Goal: Information Seeking & Learning: Understand process/instructions

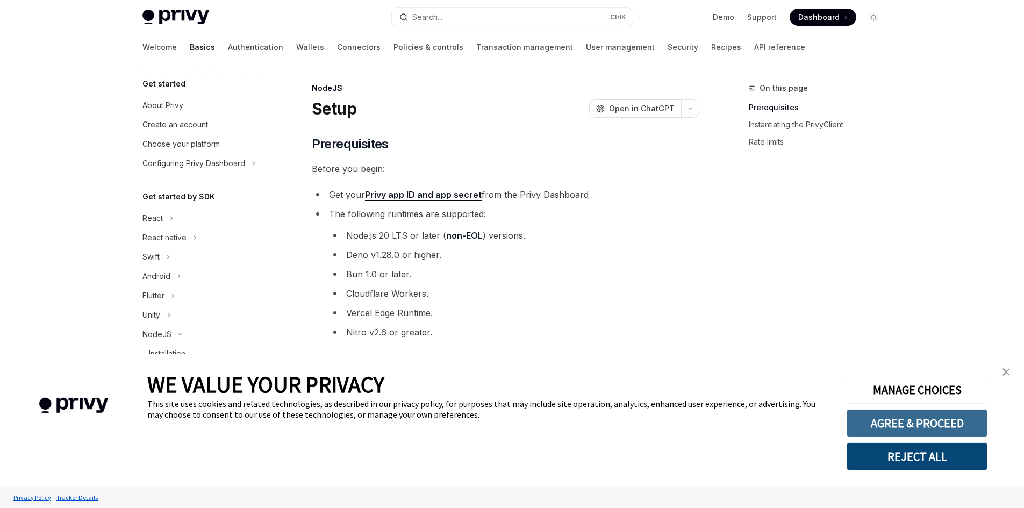
click at [902, 424] on button "AGREE & PROCEED" at bounding box center [917, 423] width 141 height 28
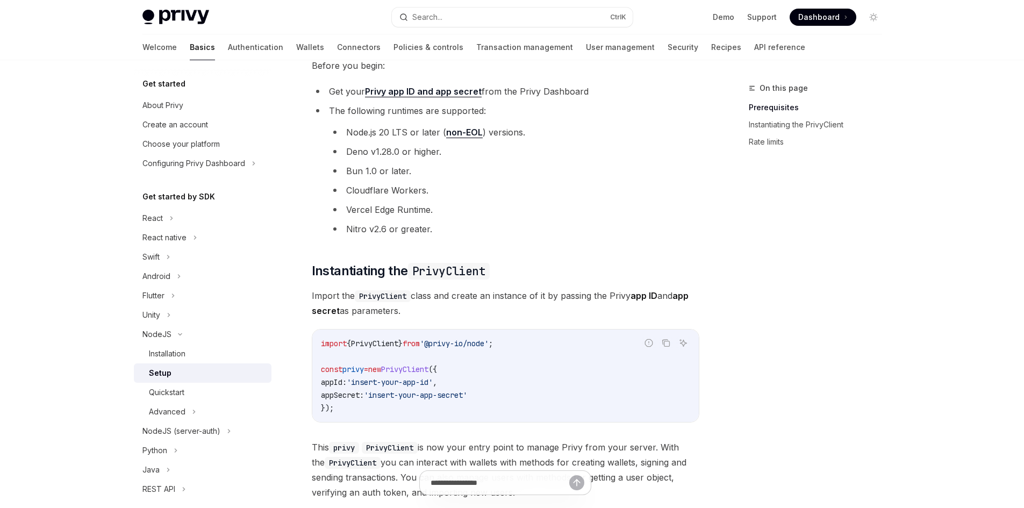
scroll to position [108, 0]
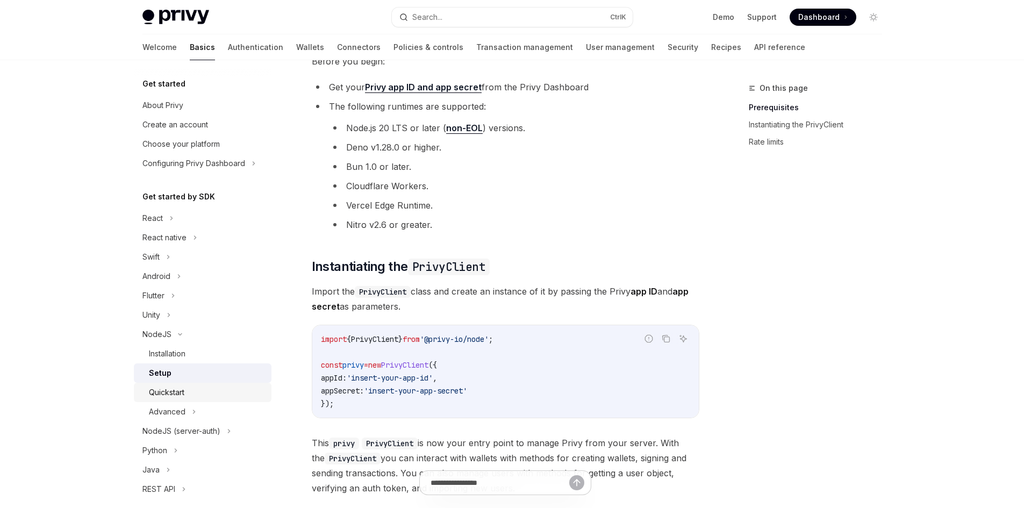
click at [187, 387] on div "Quickstart" at bounding box center [207, 392] width 116 height 13
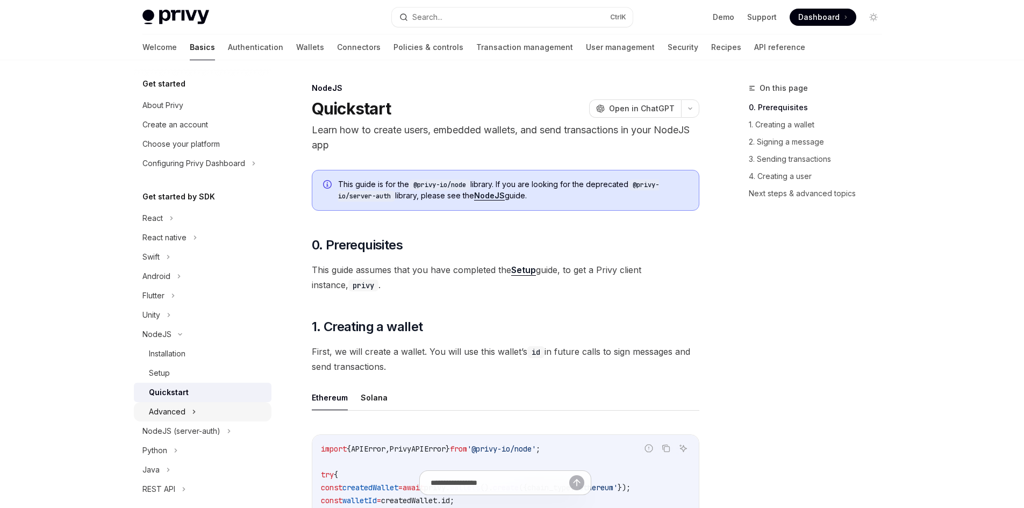
click at [192, 417] on icon at bounding box center [194, 411] width 4 height 13
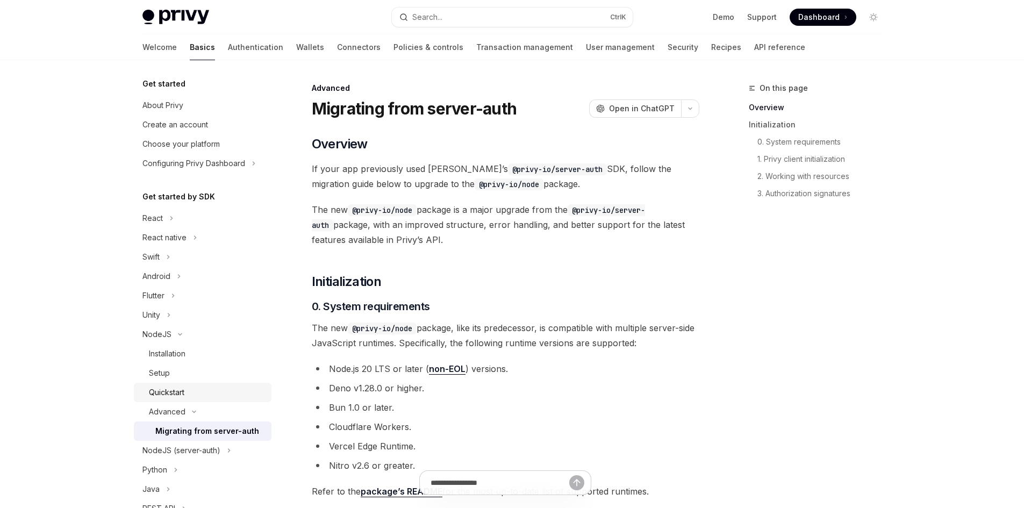
scroll to position [54, 0]
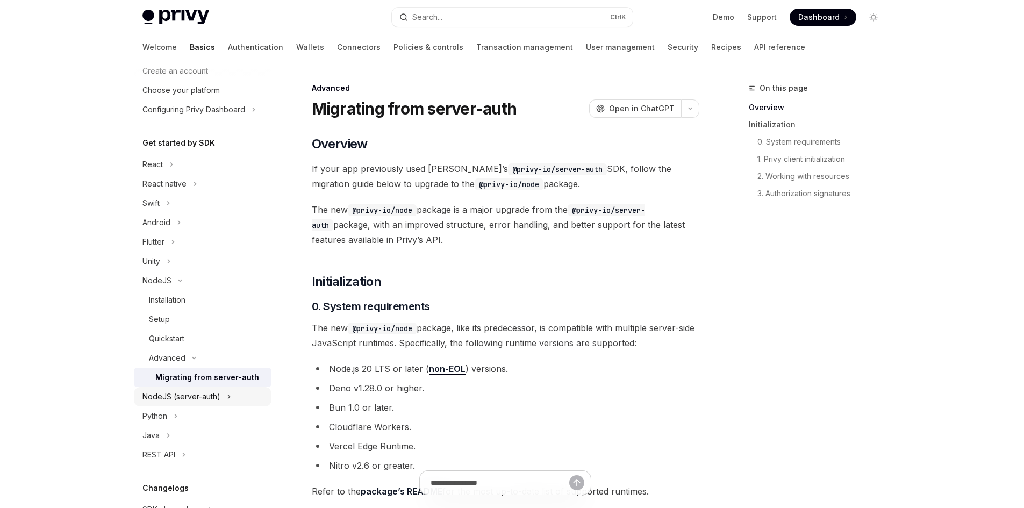
click at [208, 396] on div "NodeJS (server-auth)" at bounding box center [181, 396] width 78 height 13
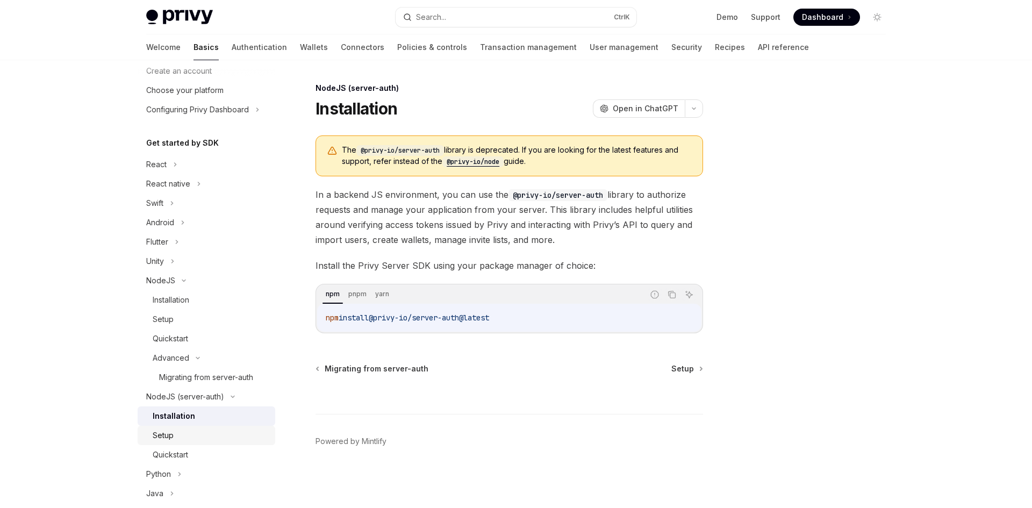
click at [189, 433] on div "Setup" at bounding box center [211, 435] width 116 height 13
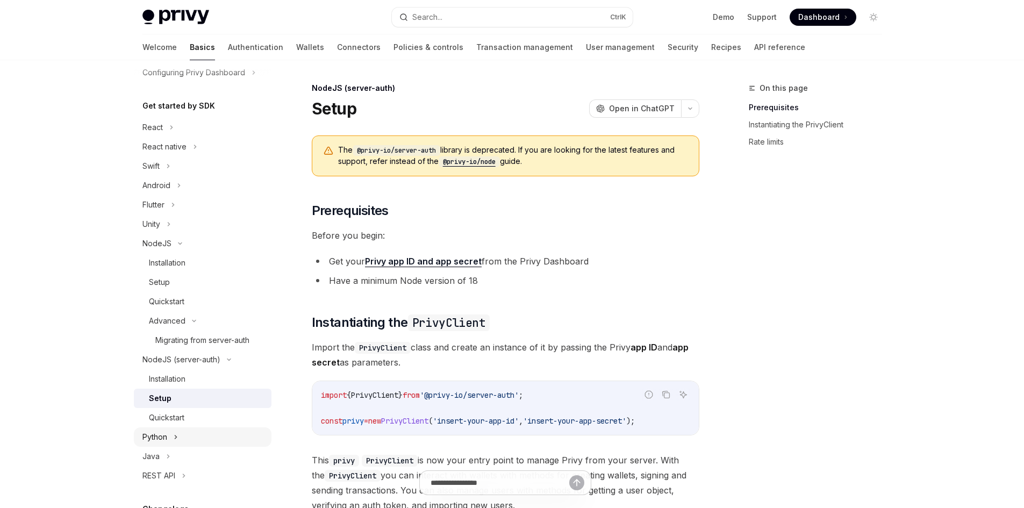
scroll to position [108, 0]
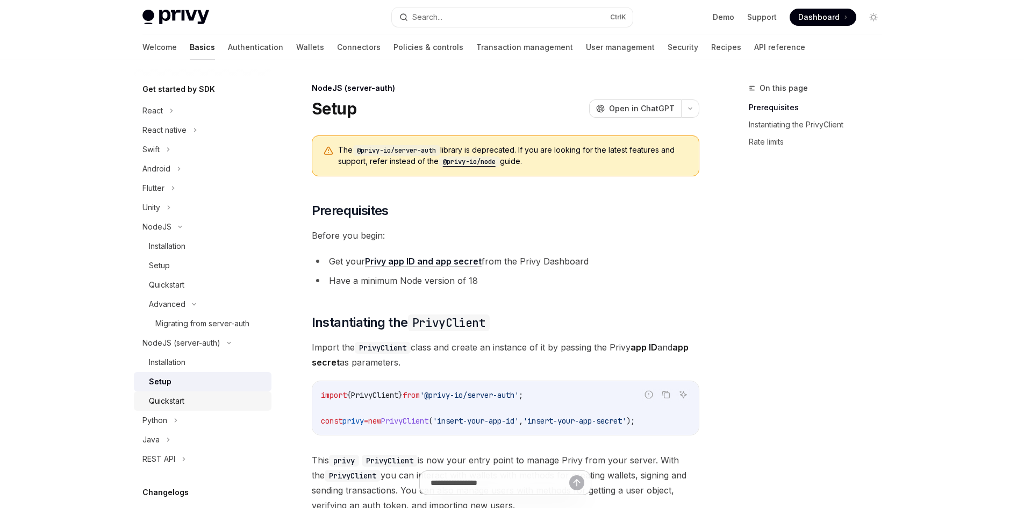
click at [197, 407] on div "Quickstart" at bounding box center [207, 401] width 116 height 13
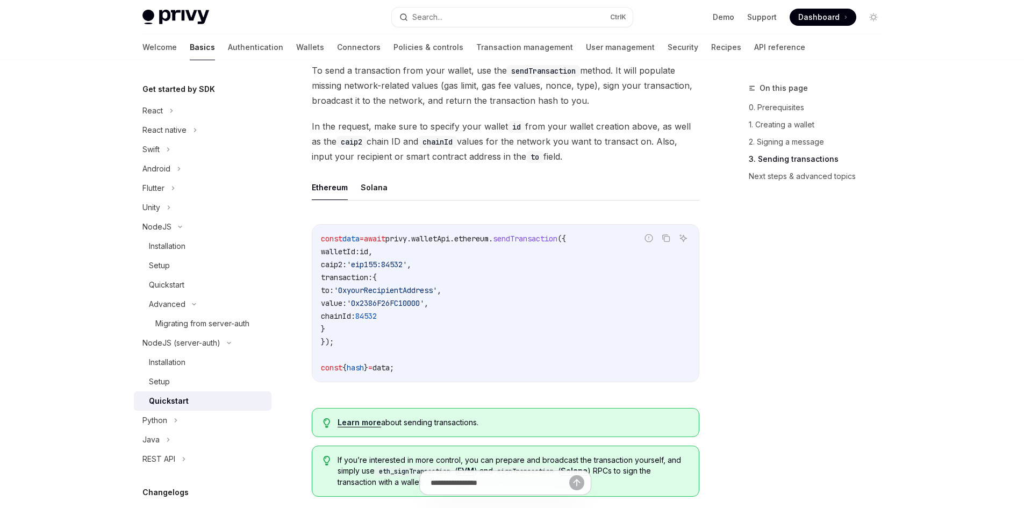
scroll to position [753, 0]
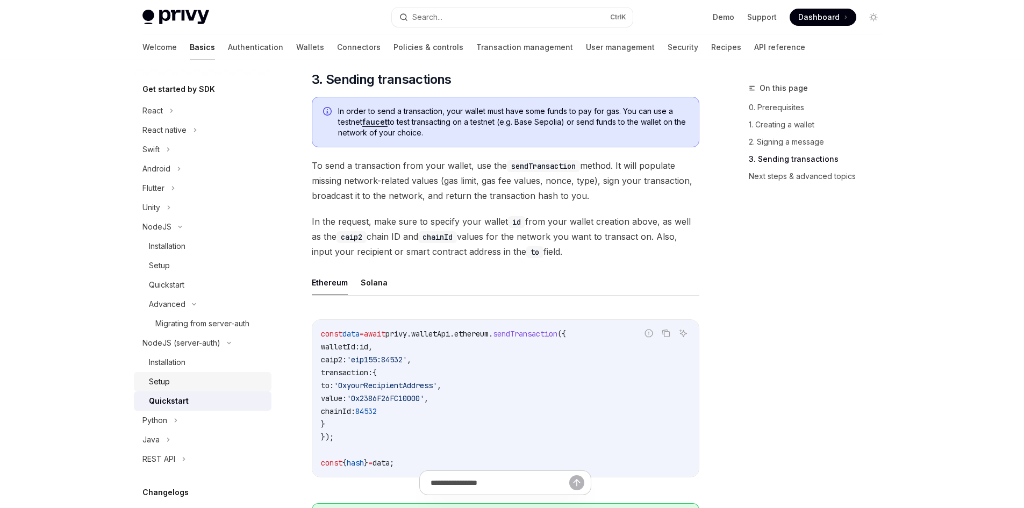
click at [194, 388] on link "Setup" at bounding box center [203, 381] width 138 height 19
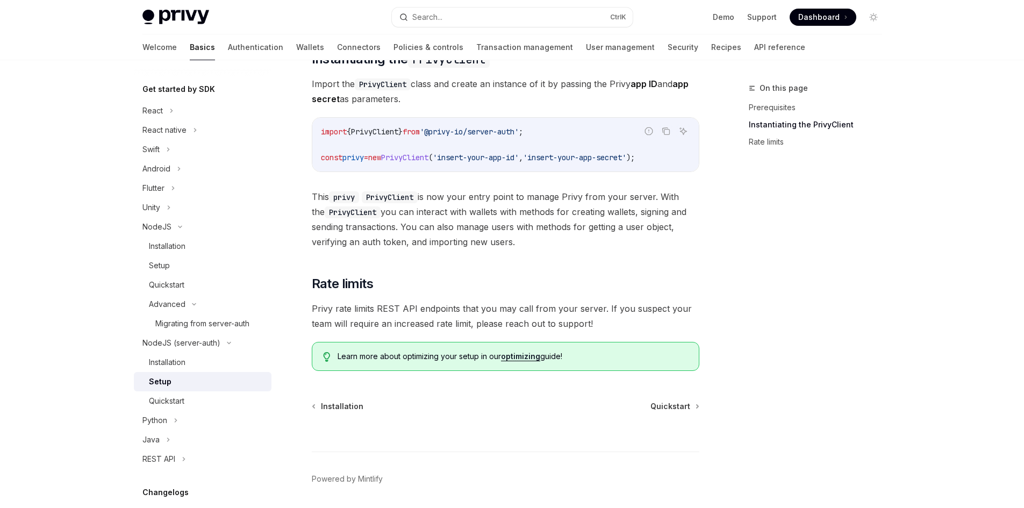
scroll to position [246, 0]
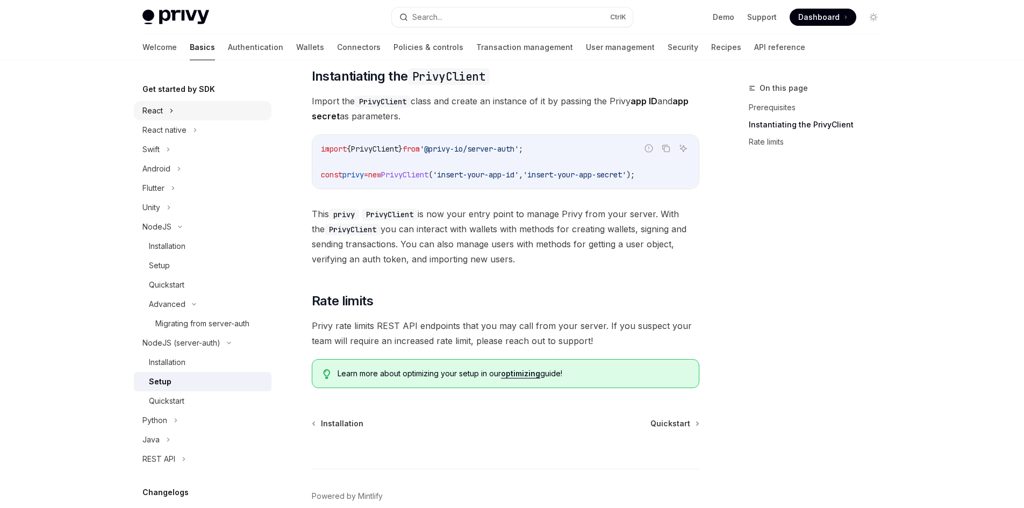
click at [172, 107] on icon at bounding box center [171, 110] width 4 height 13
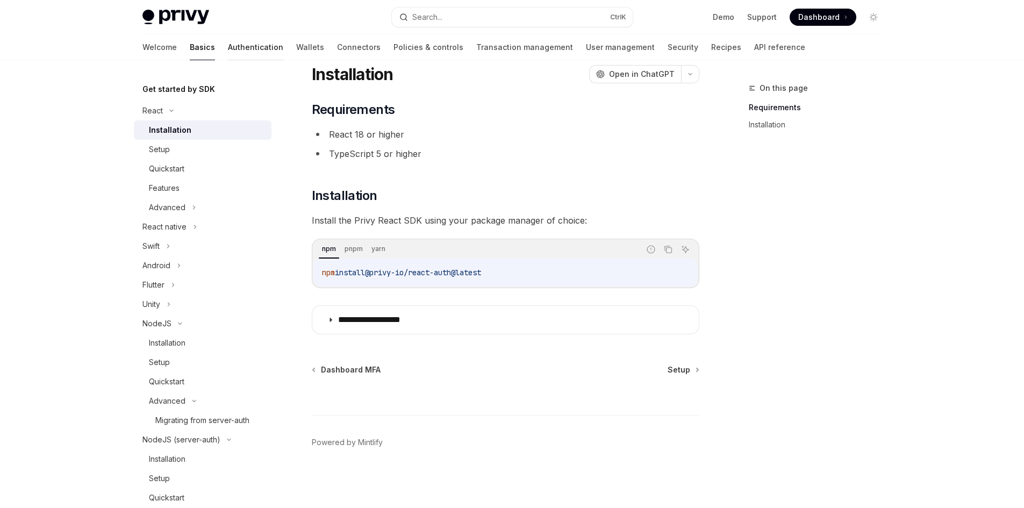
click at [228, 48] on link "Authentication" at bounding box center [255, 47] width 55 height 26
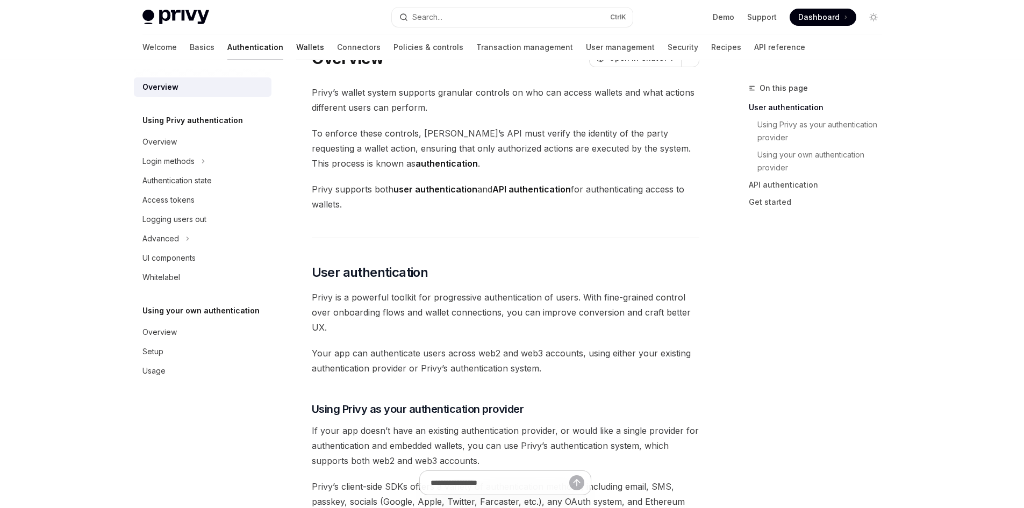
click at [296, 48] on link "Wallets" at bounding box center [310, 47] width 28 height 26
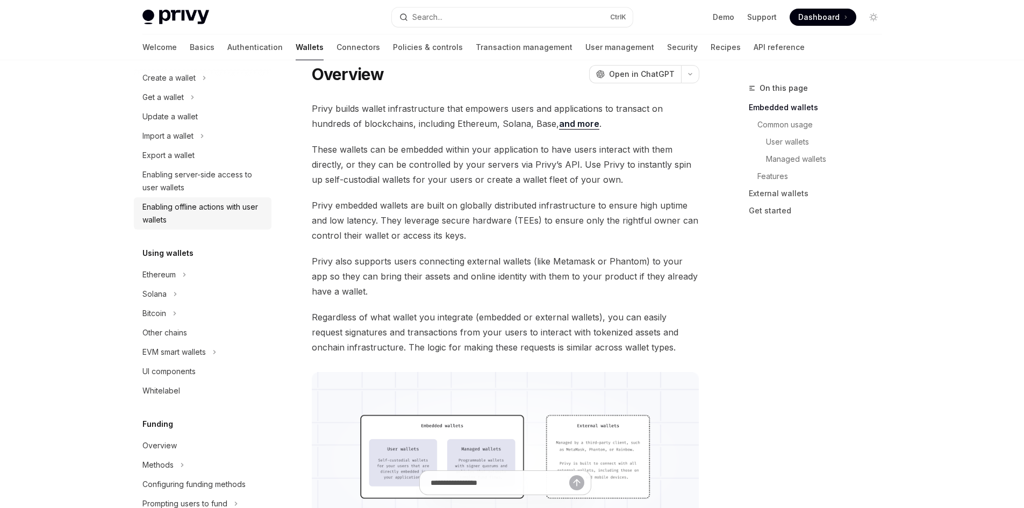
scroll to position [108, 0]
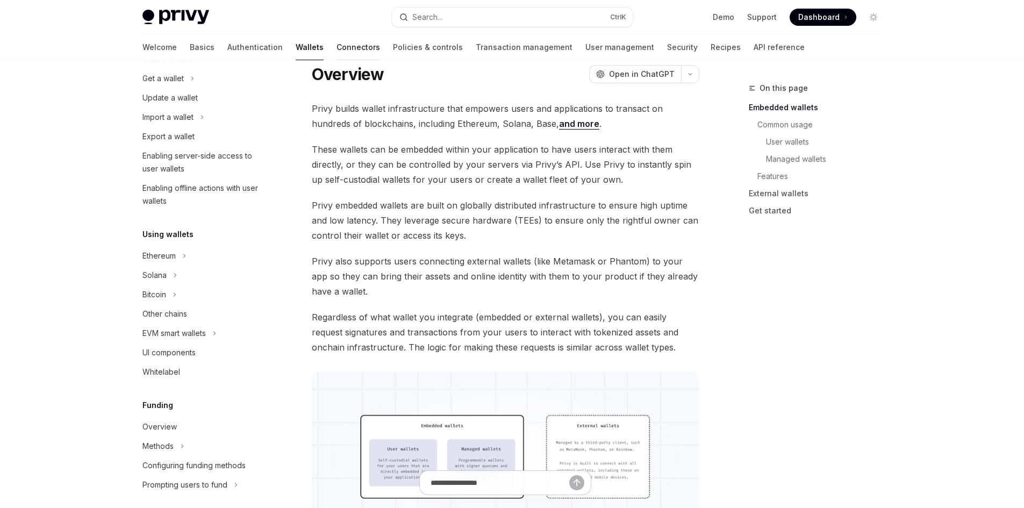
click at [337, 46] on link "Connectors" at bounding box center [359, 47] width 44 height 26
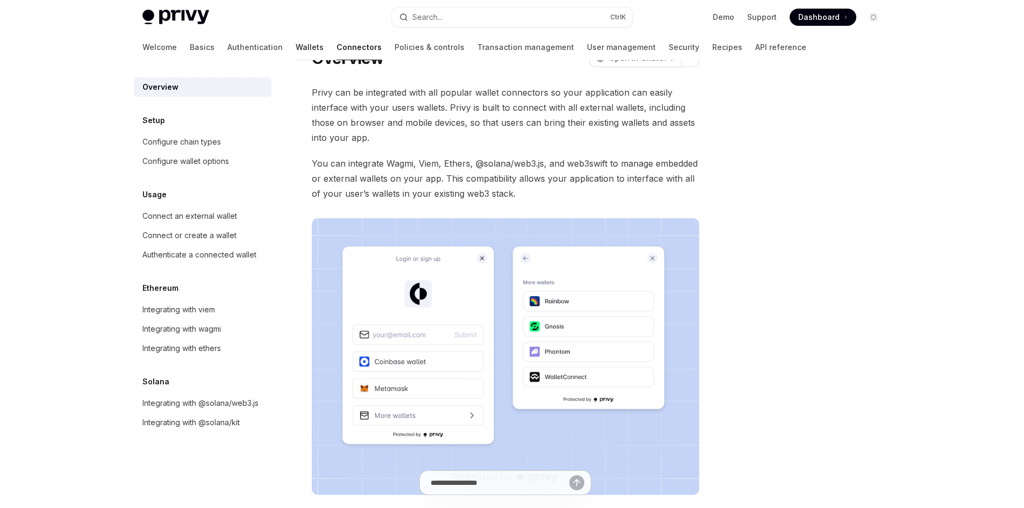
click at [296, 49] on link "Wallets" at bounding box center [310, 47] width 28 height 26
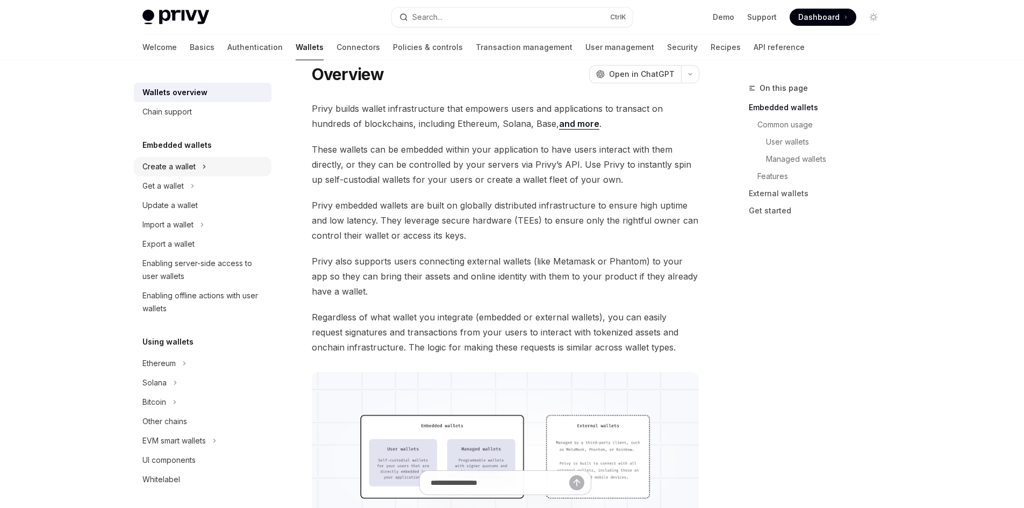
click at [205, 165] on icon at bounding box center [204, 166] width 4 height 13
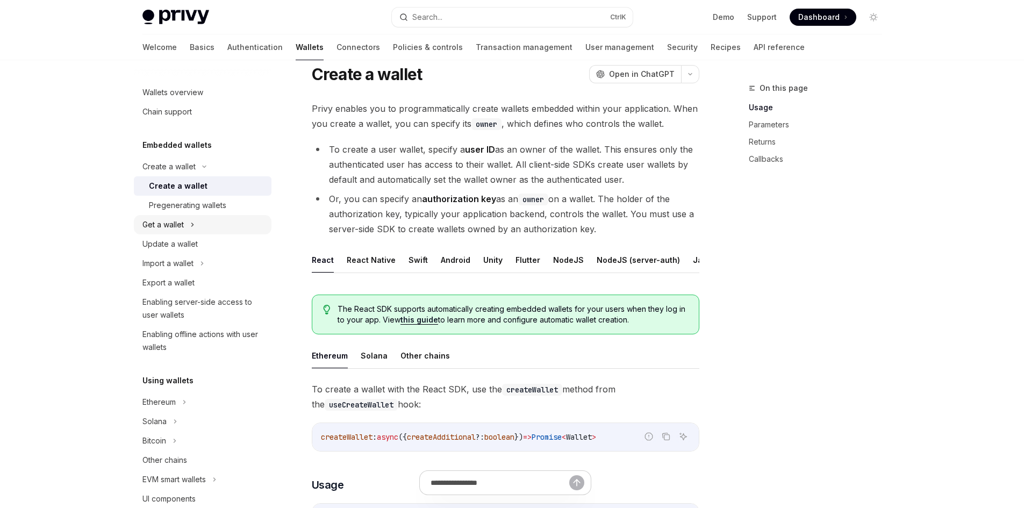
click at [195, 223] on div "Get a wallet" at bounding box center [203, 224] width 138 height 19
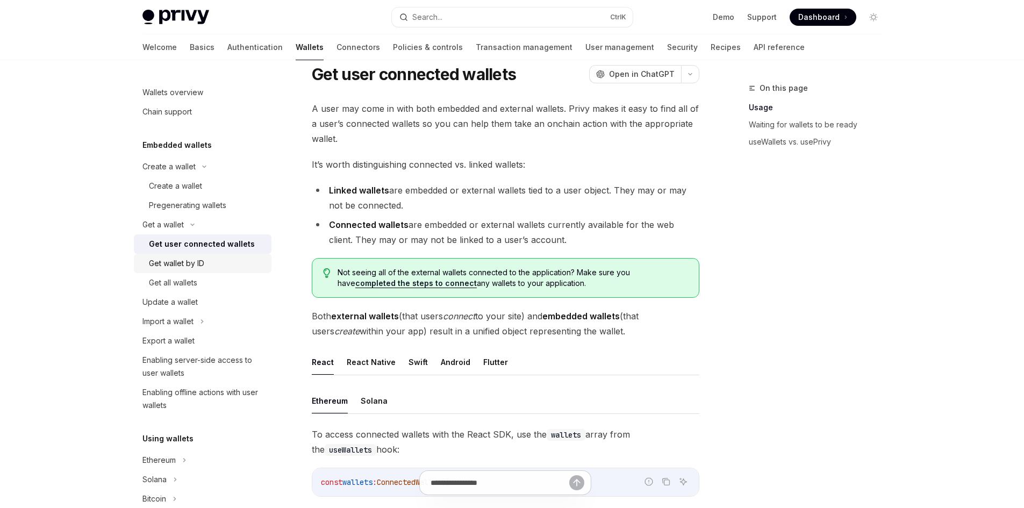
click at [198, 262] on div "Get wallet by ID" at bounding box center [176, 263] width 55 height 13
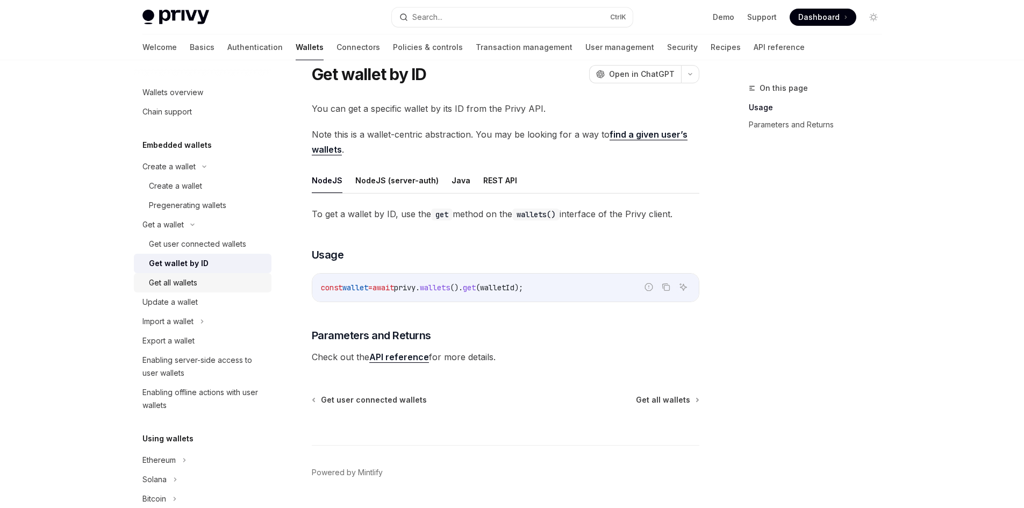
click at [203, 285] on div "Get all wallets" at bounding box center [207, 282] width 116 height 13
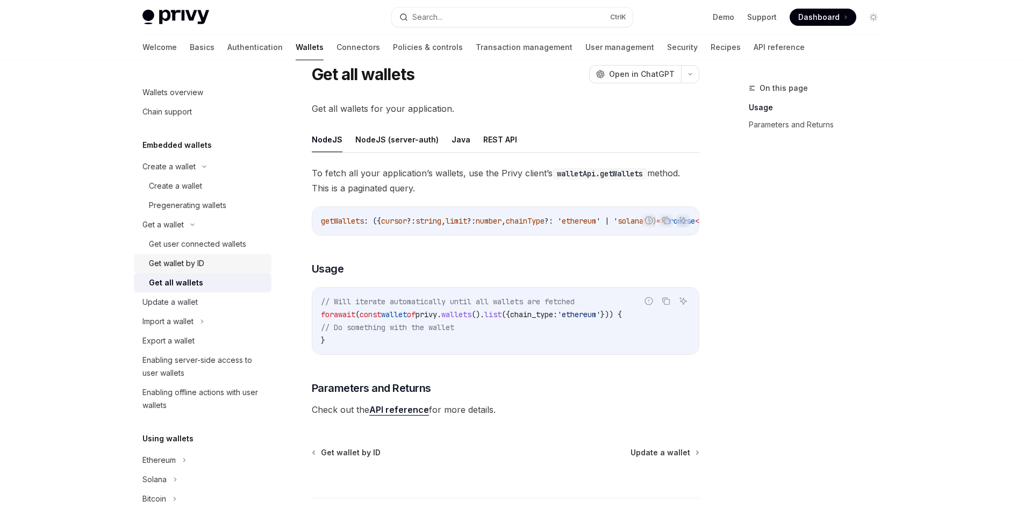
click at [201, 258] on div "Get wallet by ID" at bounding box center [176, 263] width 55 height 13
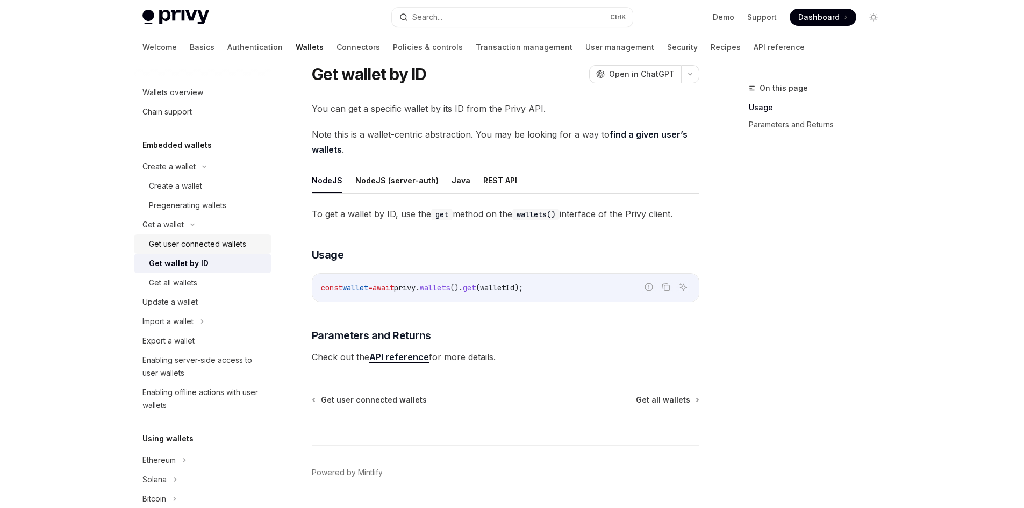
click at [206, 250] on div "Get user connected wallets" at bounding box center [197, 244] width 97 height 13
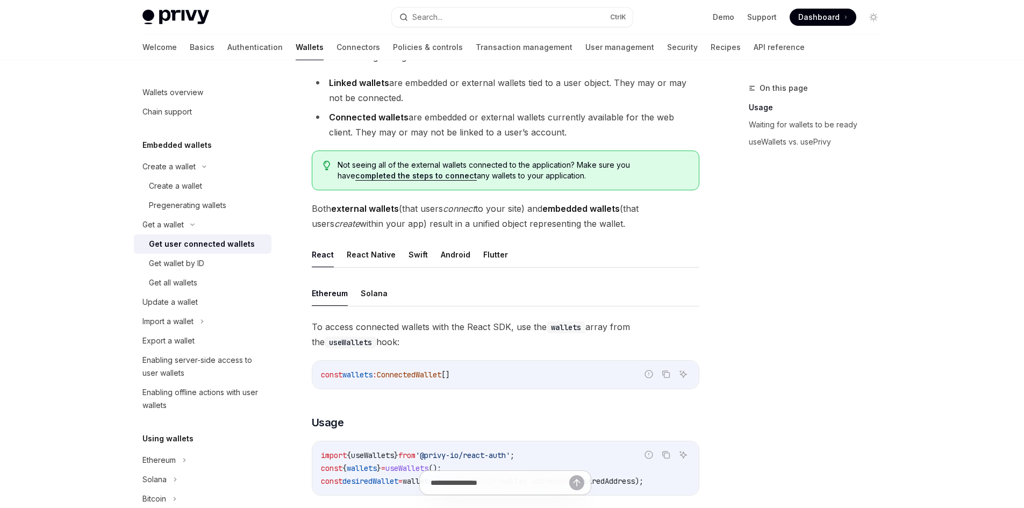
scroll to position [303, 0]
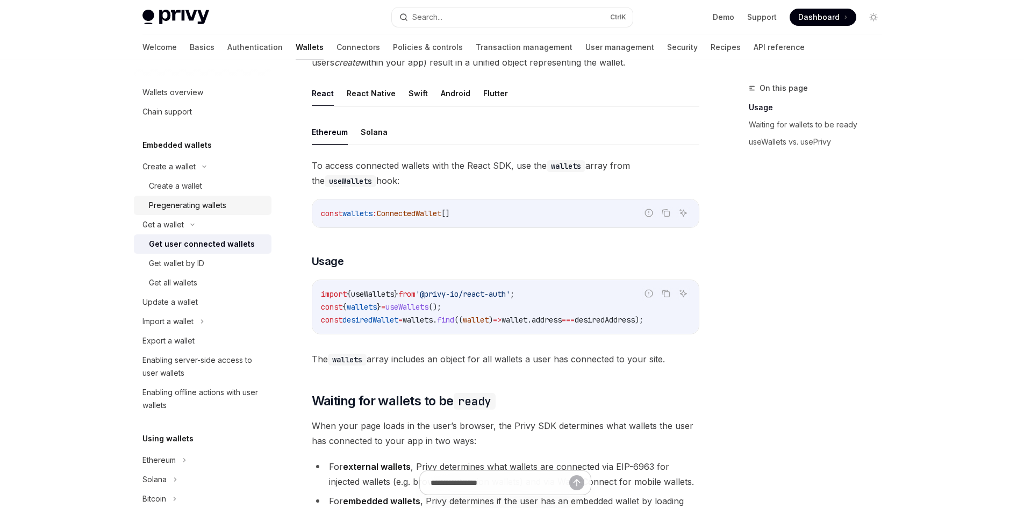
click at [197, 203] on div "Pregenerating wallets" at bounding box center [187, 205] width 77 height 13
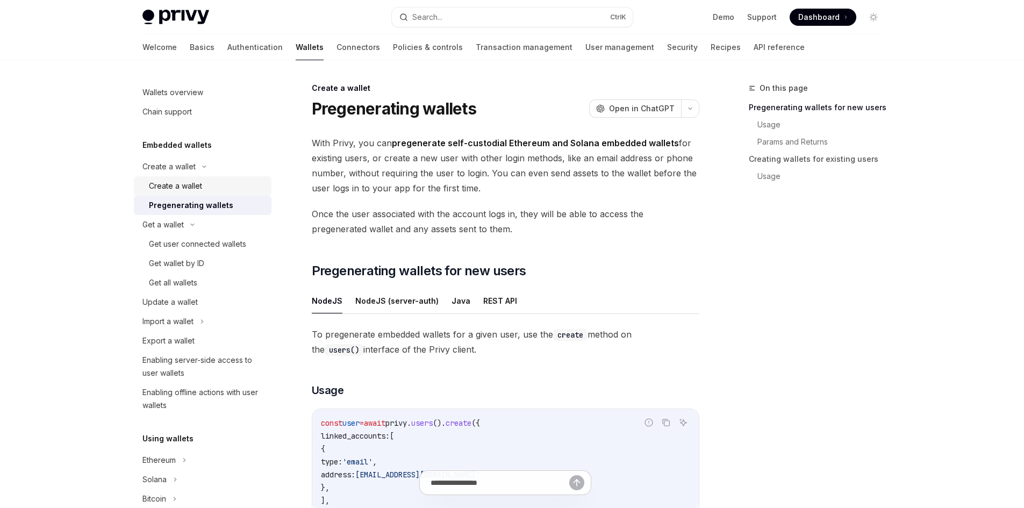
click at [197, 191] on div "Create a wallet" at bounding box center [175, 186] width 53 height 13
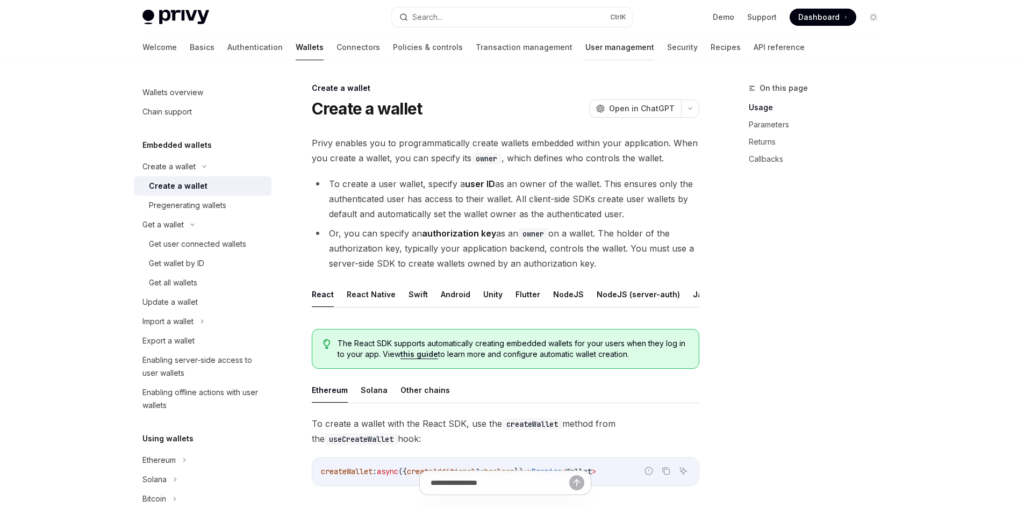
click at [586, 42] on link "User management" at bounding box center [620, 47] width 69 height 26
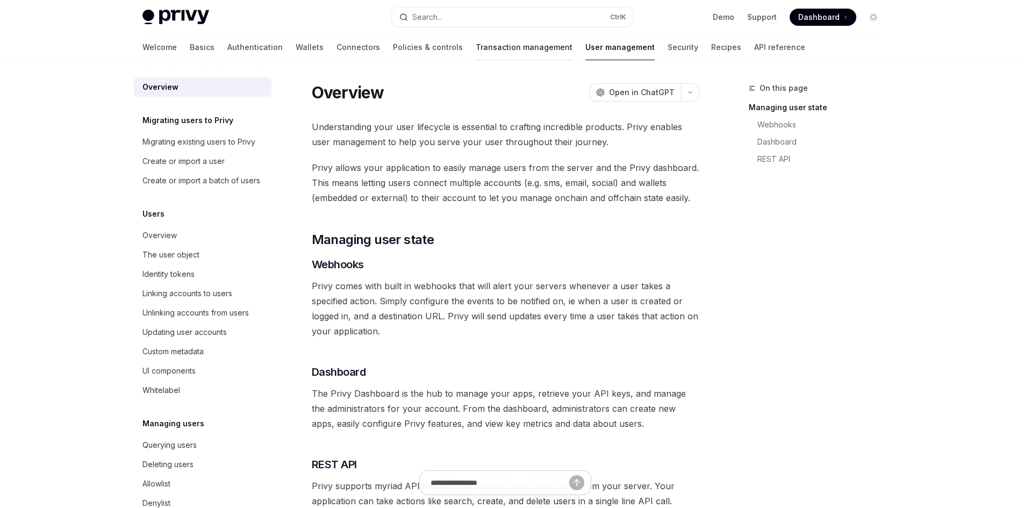
click at [476, 48] on link "Transaction management" at bounding box center [524, 47] width 97 height 26
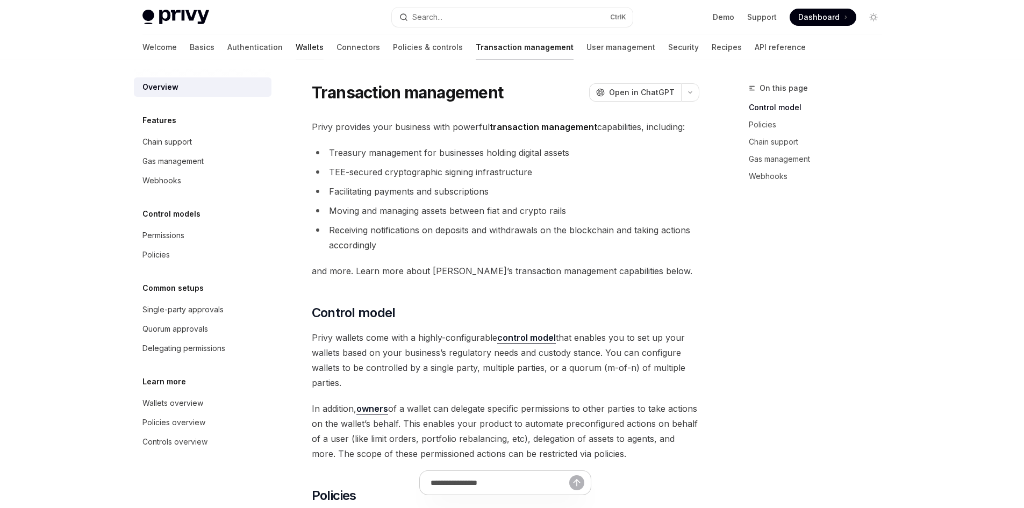
click at [296, 46] on link "Wallets" at bounding box center [310, 47] width 28 height 26
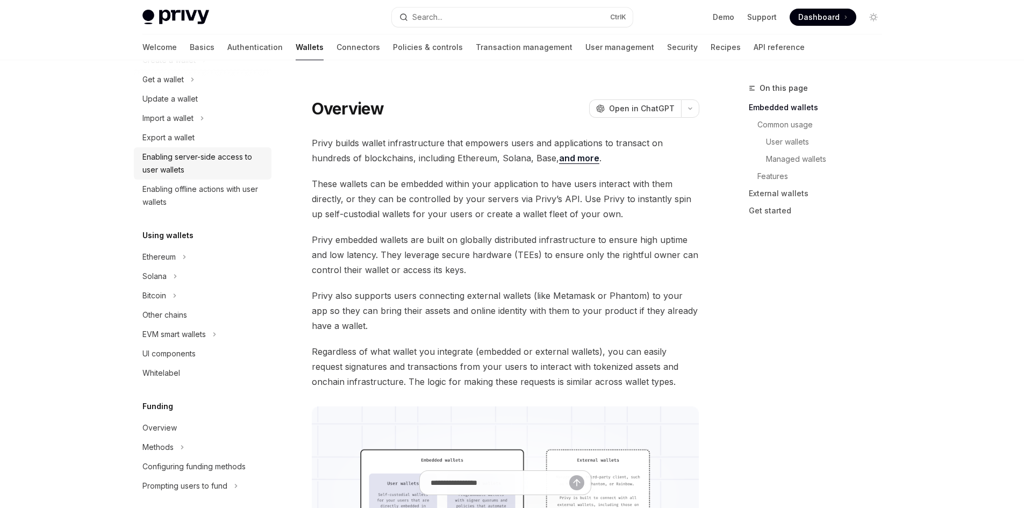
scroll to position [108, 0]
click at [187, 262] on icon at bounding box center [184, 256] width 4 height 13
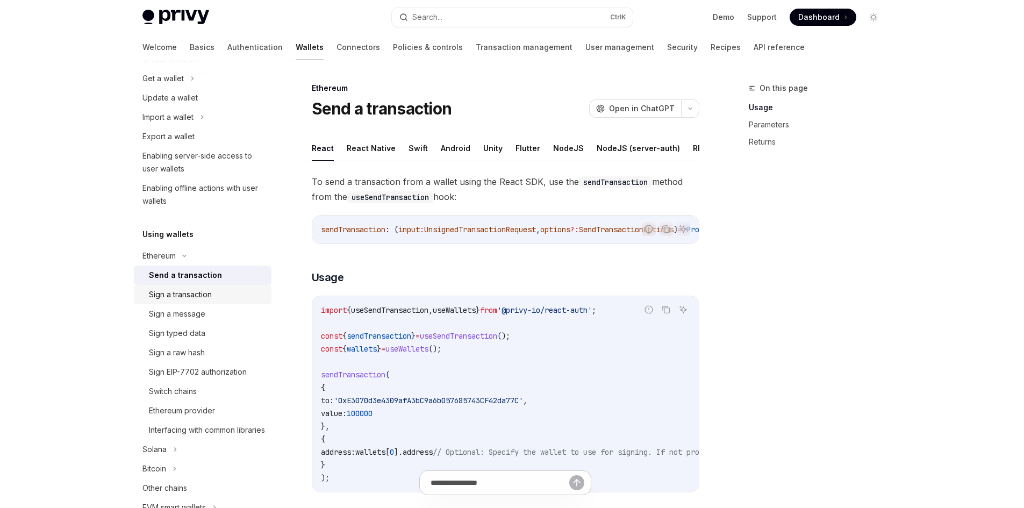
scroll to position [161, 0]
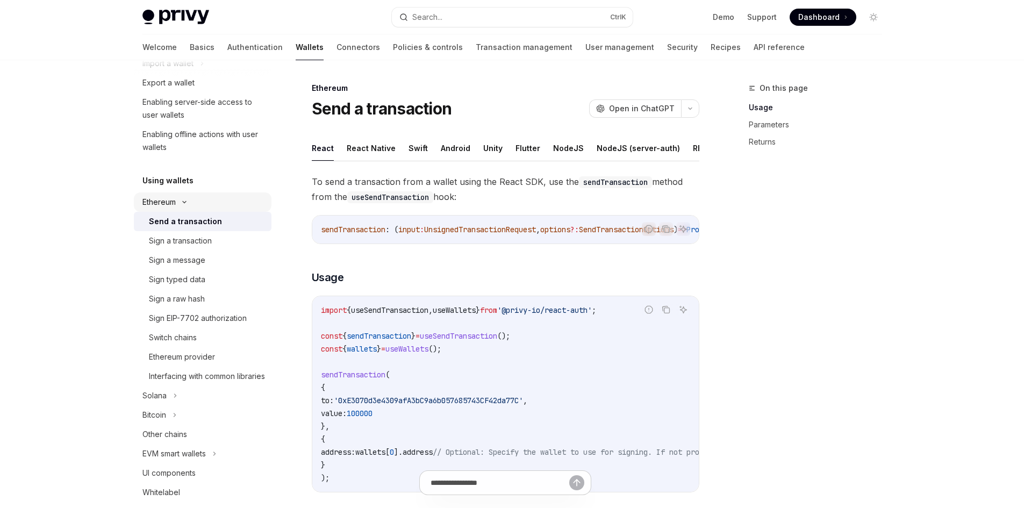
click at [185, 205] on div "Ethereum" at bounding box center [203, 202] width 138 height 19
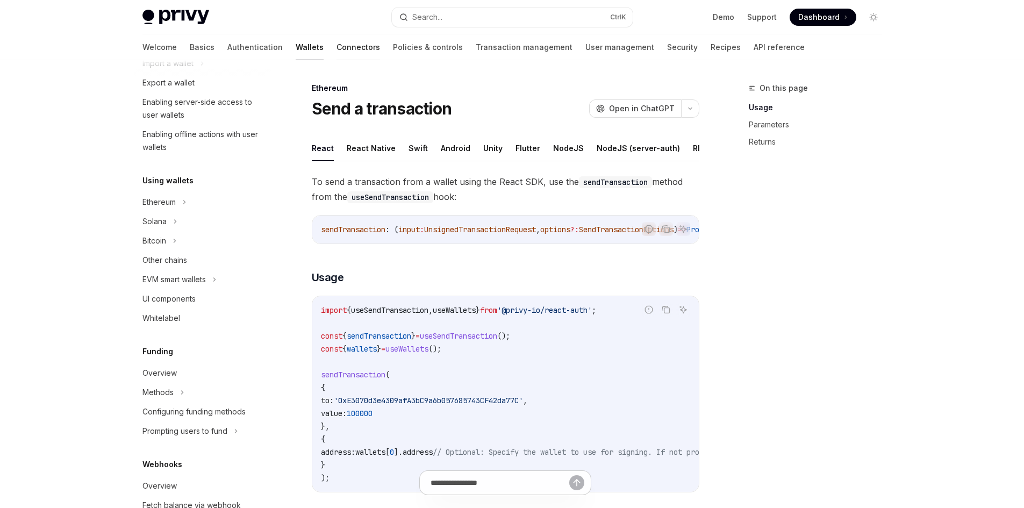
click at [337, 46] on link "Connectors" at bounding box center [359, 47] width 44 height 26
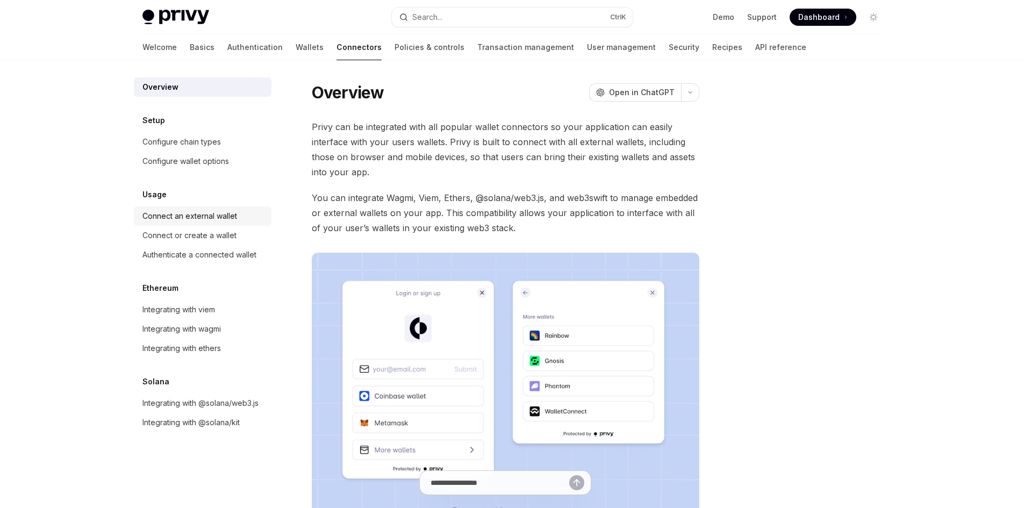
click at [199, 217] on div "Connect an external wallet" at bounding box center [189, 216] width 95 height 13
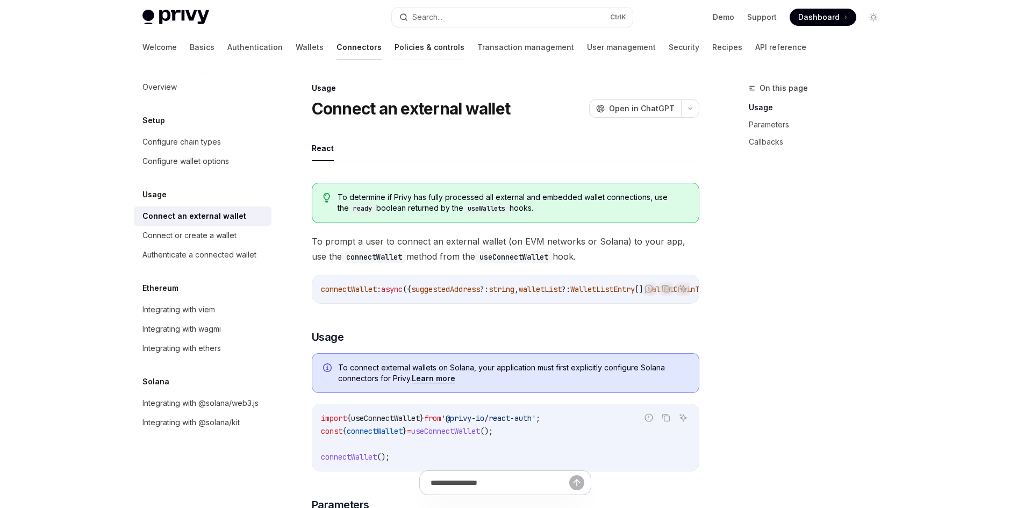
click at [395, 45] on link "Policies & controls" at bounding box center [430, 47] width 70 height 26
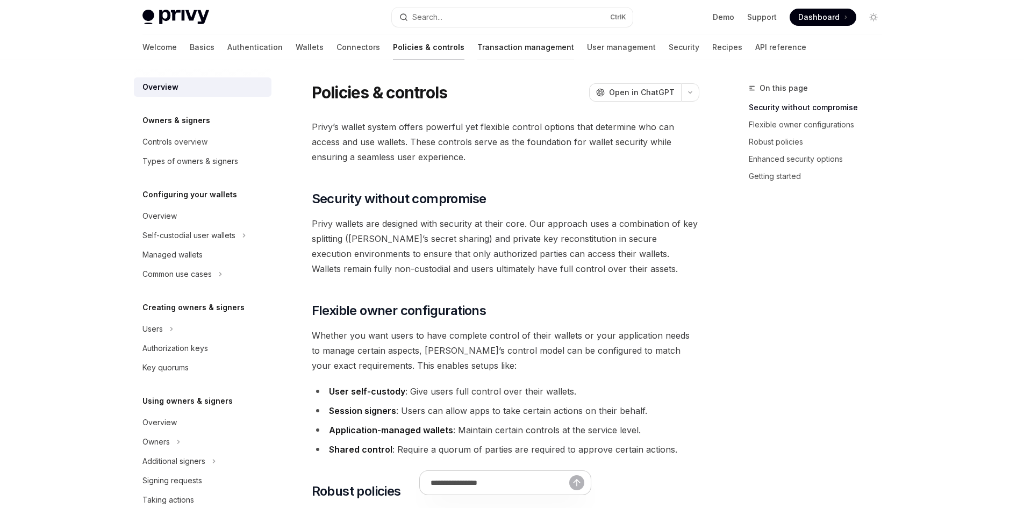
click at [477, 48] on link "Transaction management" at bounding box center [525, 47] width 97 height 26
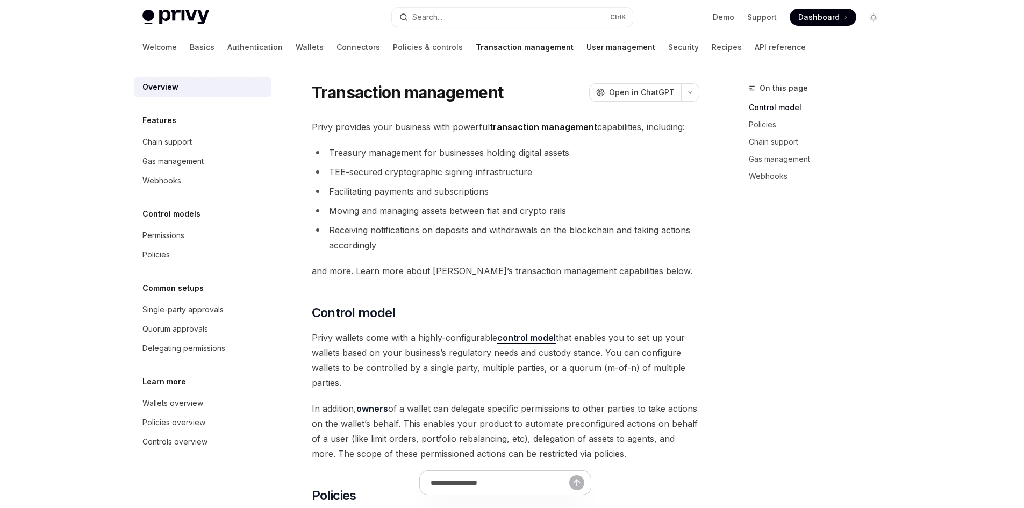
click at [587, 44] on link "User management" at bounding box center [621, 47] width 69 height 26
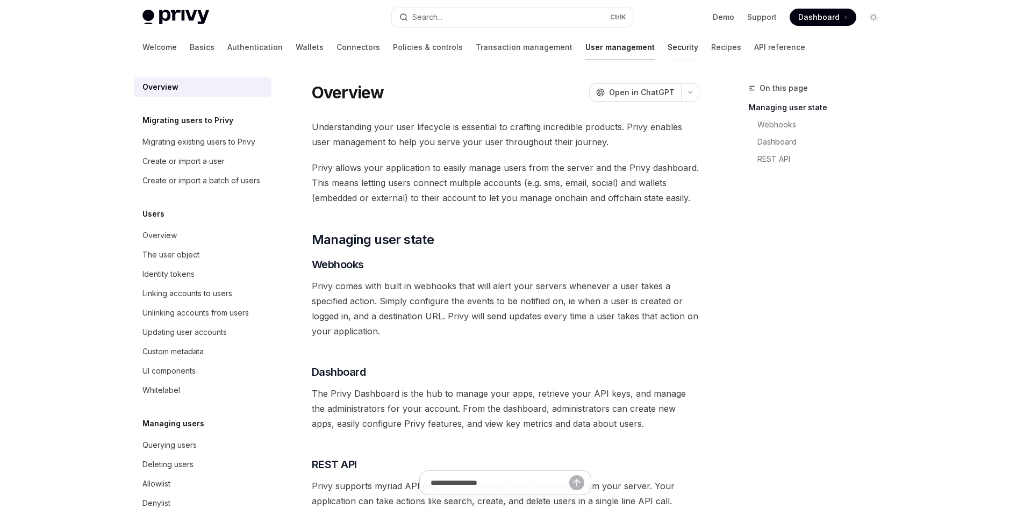
click at [668, 48] on link "Security" at bounding box center [683, 47] width 31 height 26
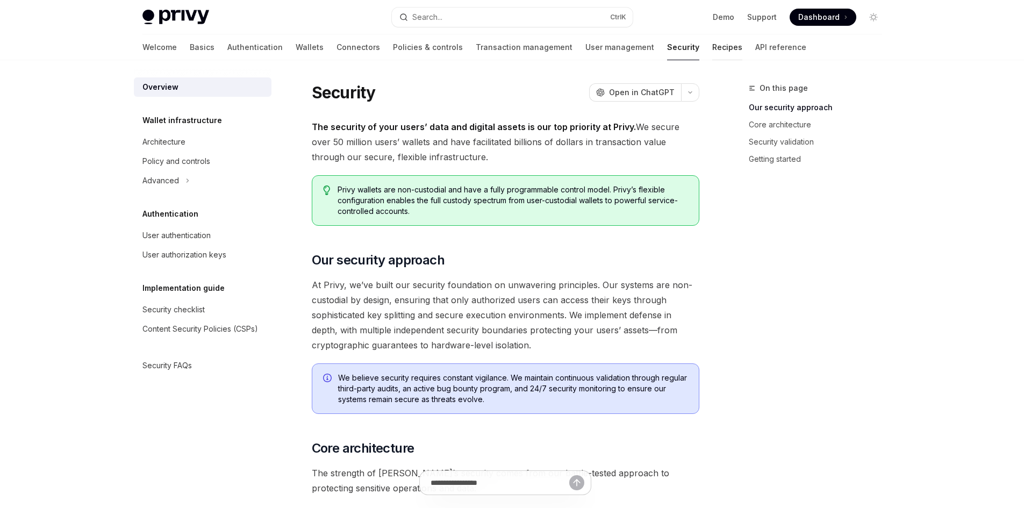
click at [712, 47] on link "Recipes" at bounding box center [727, 47] width 30 height 26
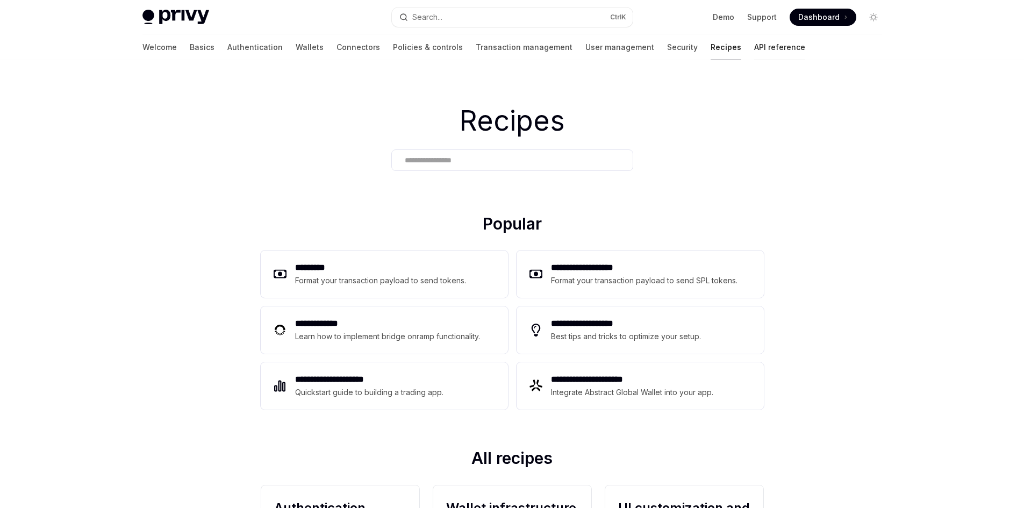
click at [754, 47] on link "API reference" at bounding box center [779, 47] width 51 height 26
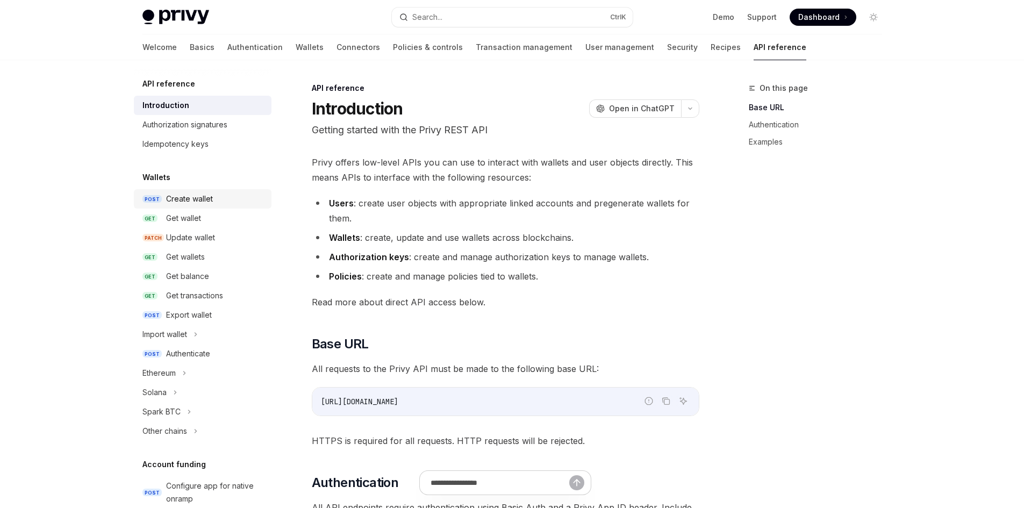
click at [202, 197] on div "Create wallet" at bounding box center [189, 199] width 47 height 13
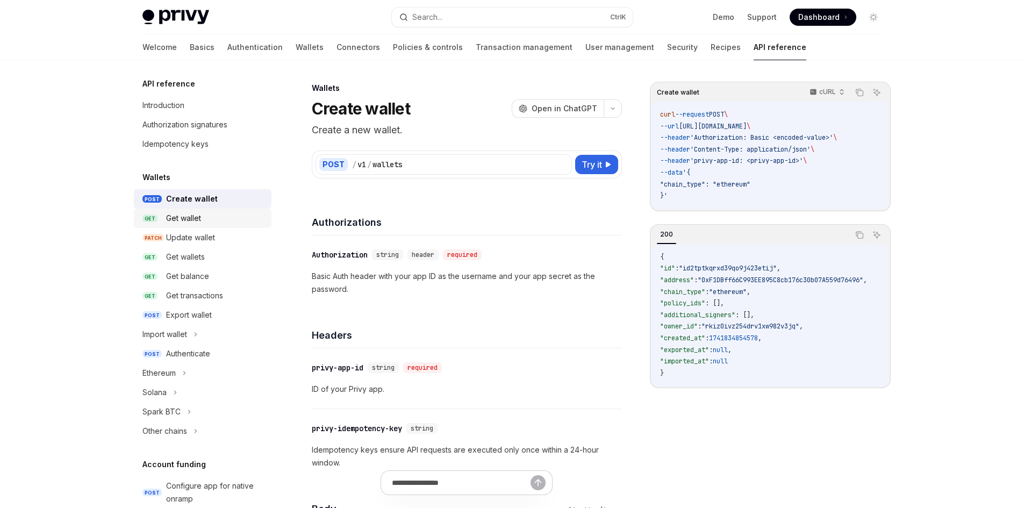
click at [187, 224] on div "Get wallet" at bounding box center [183, 218] width 35 height 13
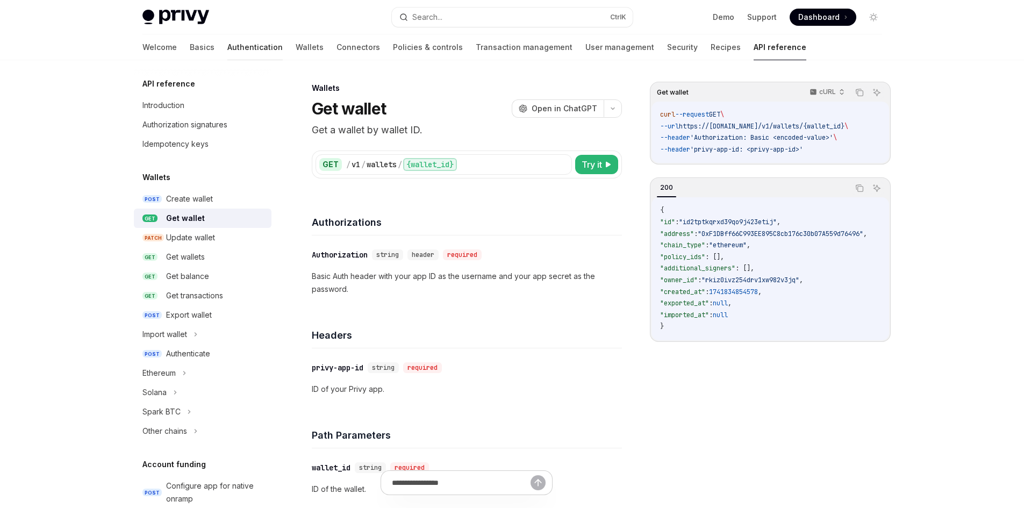
click at [227, 41] on link "Authentication" at bounding box center [254, 47] width 55 height 26
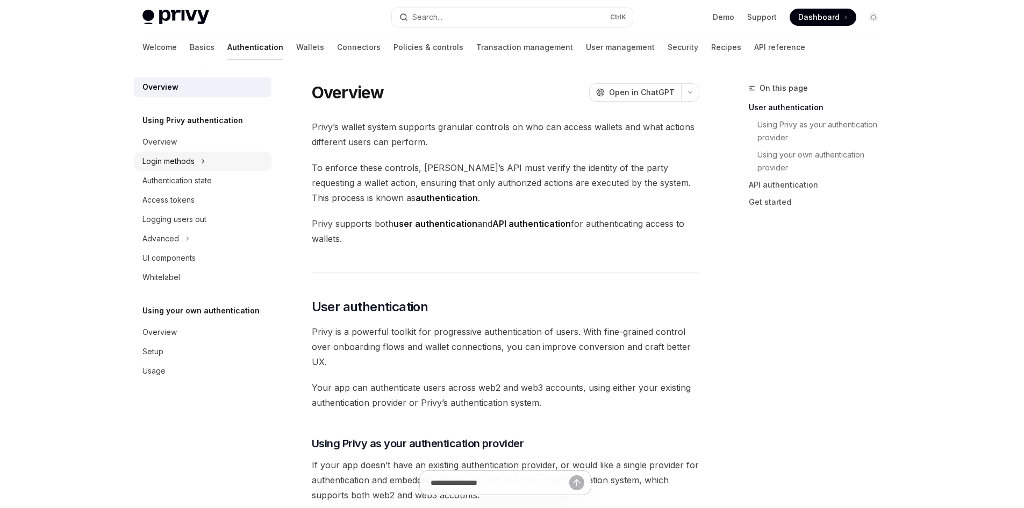
click at [175, 162] on div "Login methods" at bounding box center [168, 161] width 52 height 13
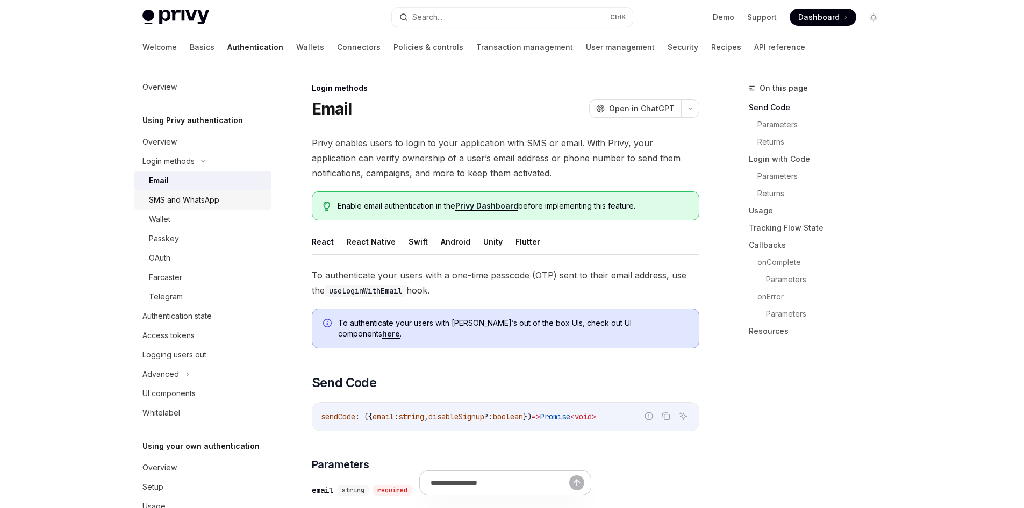
click at [181, 203] on div "SMS and WhatsApp" at bounding box center [184, 200] width 70 height 13
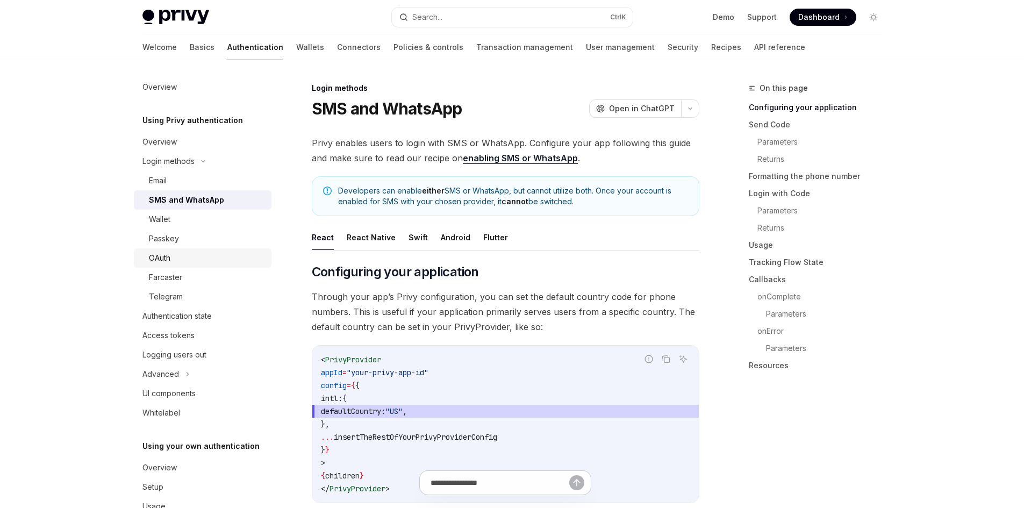
click at [184, 253] on div "OAuth" at bounding box center [207, 258] width 116 height 13
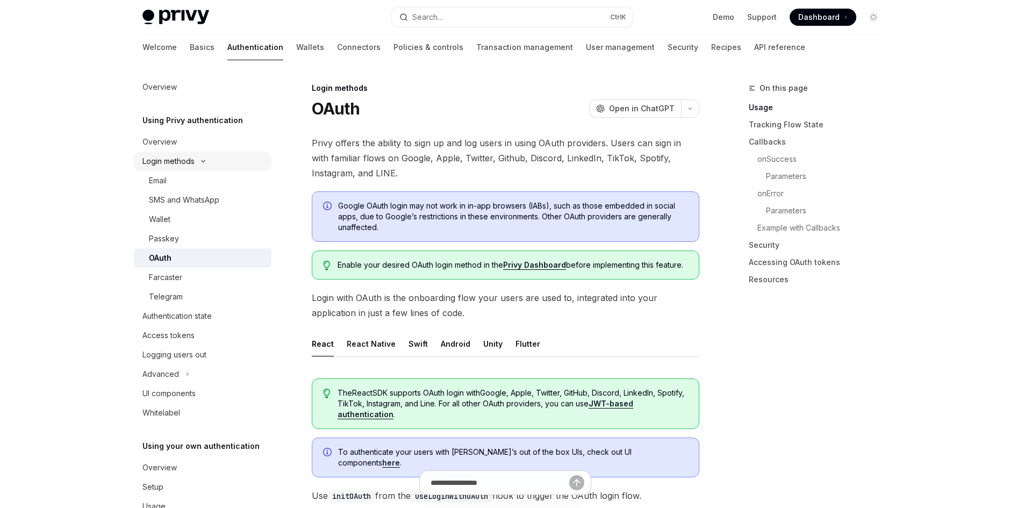
click at [197, 166] on div "Login methods" at bounding box center [203, 161] width 138 height 19
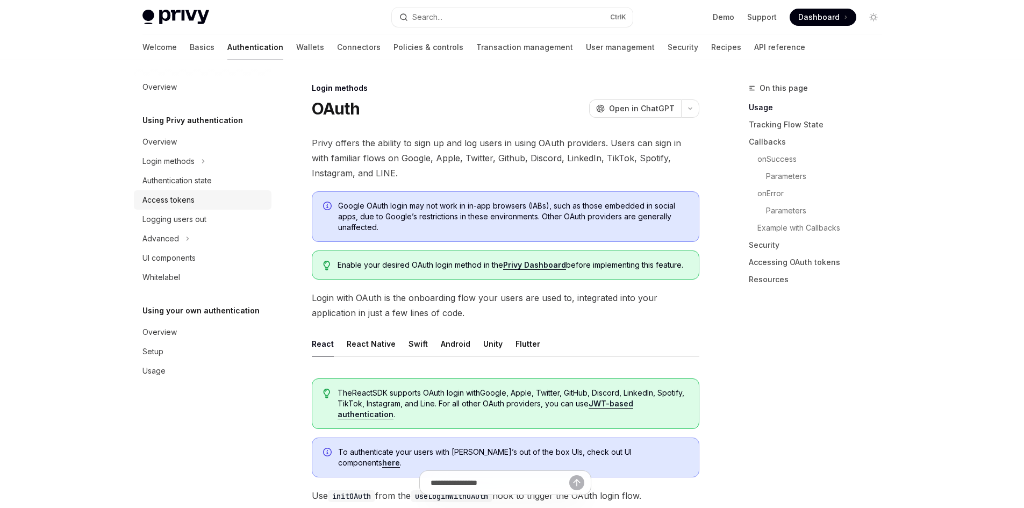
click at [190, 198] on div "Access tokens" at bounding box center [168, 200] width 52 height 13
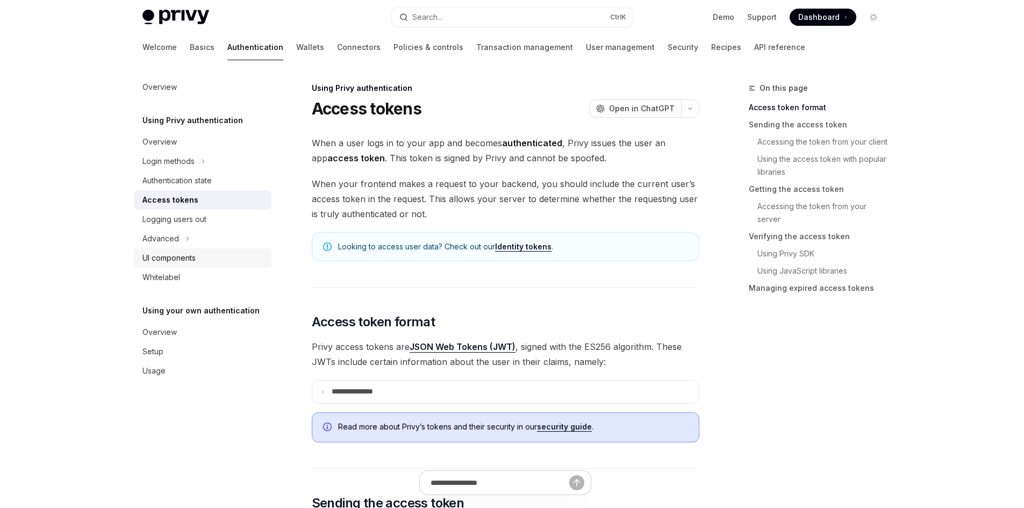
click at [191, 254] on div "UI components" at bounding box center [168, 258] width 53 height 13
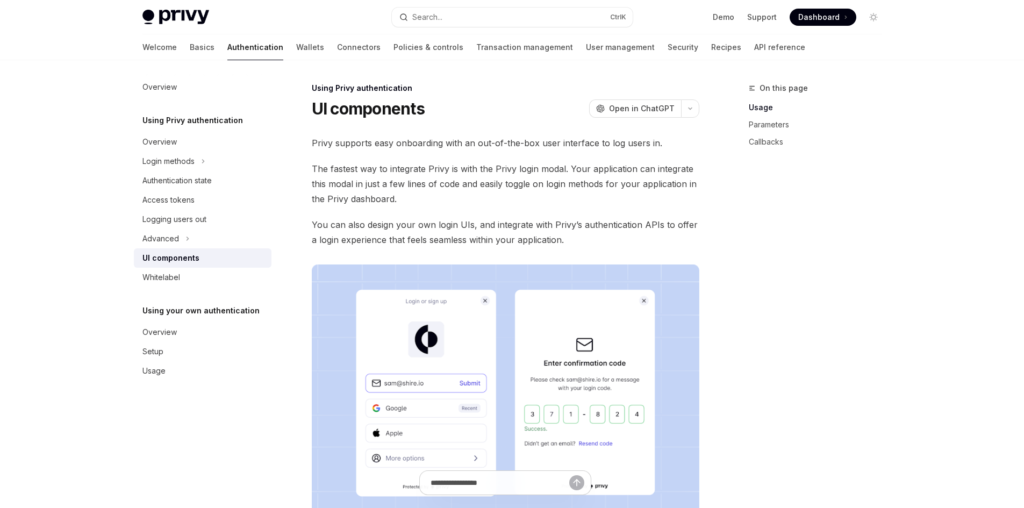
click at [137, 47] on div "Welcome Basics Authentication Wallets Connectors Policies & controls Transactio…" at bounding box center [513, 47] width 792 height 26
click at [190, 53] on link "Basics" at bounding box center [202, 47] width 25 height 26
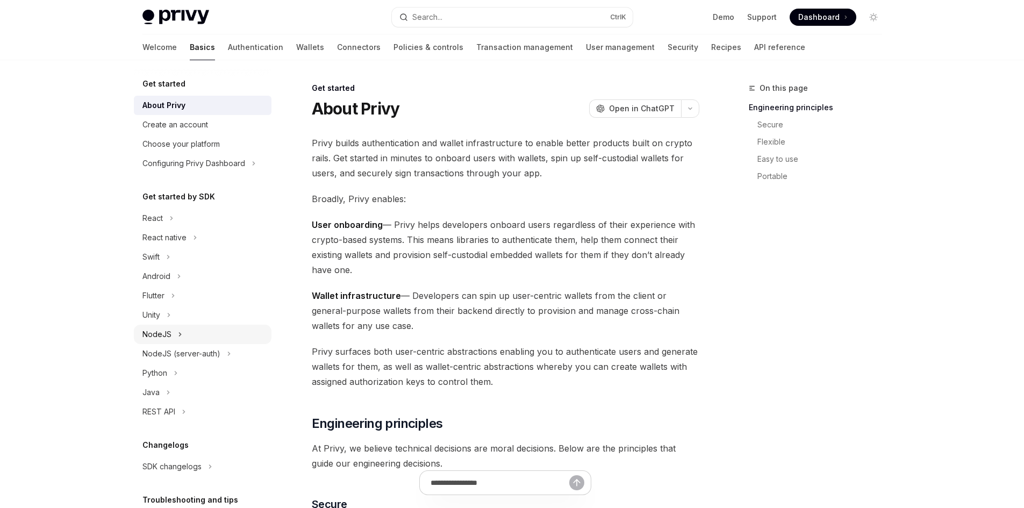
click at [169, 331] on div "NodeJS" at bounding box center [156, 334] width 29 height 13
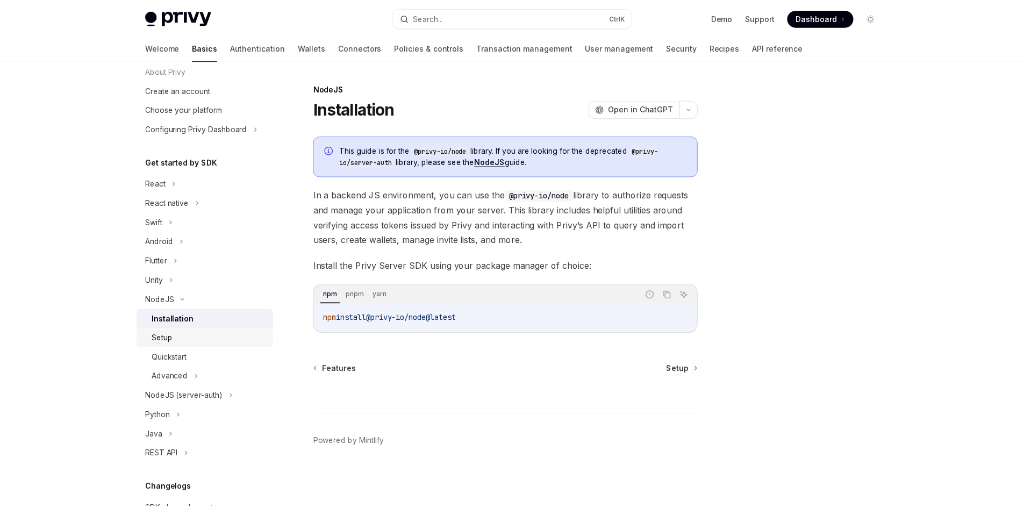
scroll to position [54, 0]
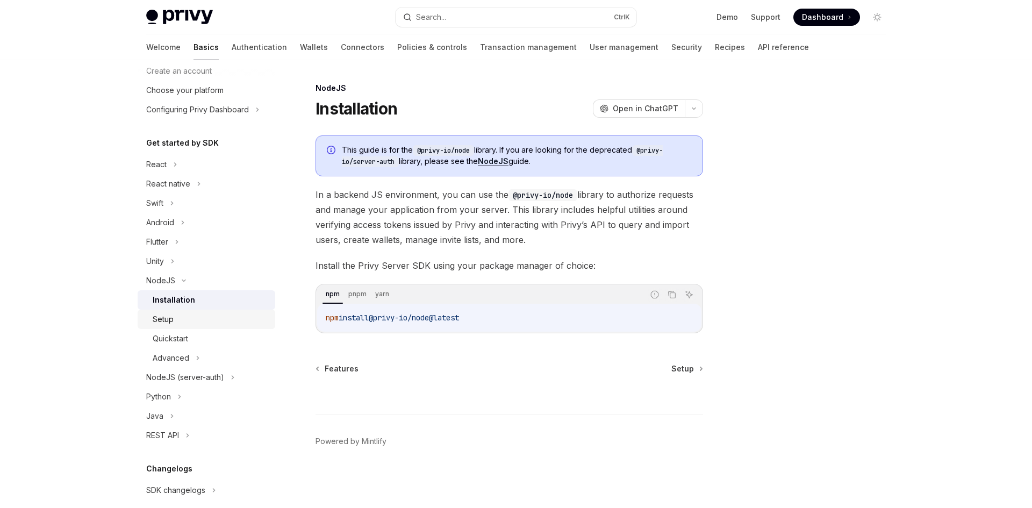
click at [185, 326] on link "Setup" at bounding box center [207, 319] width 138 height 19
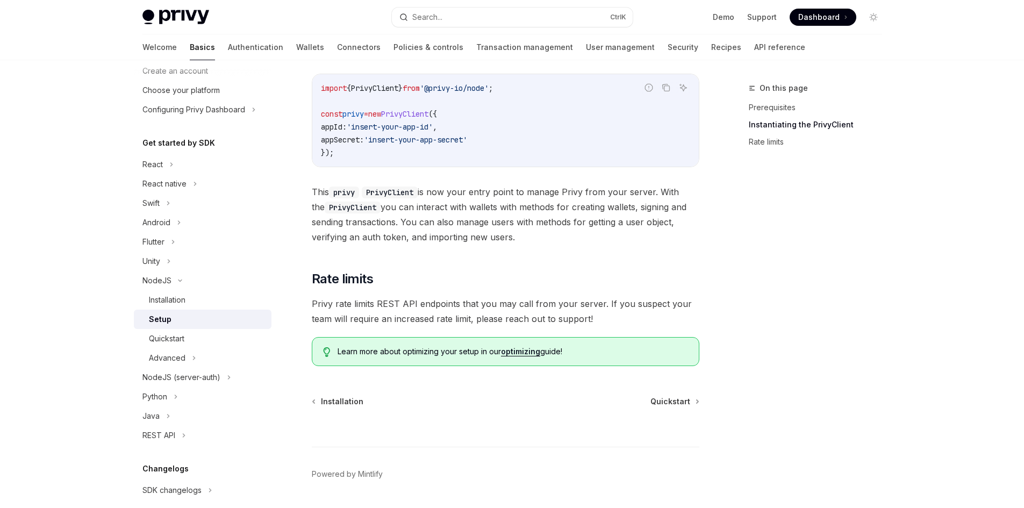
scroll to position [390, 0]
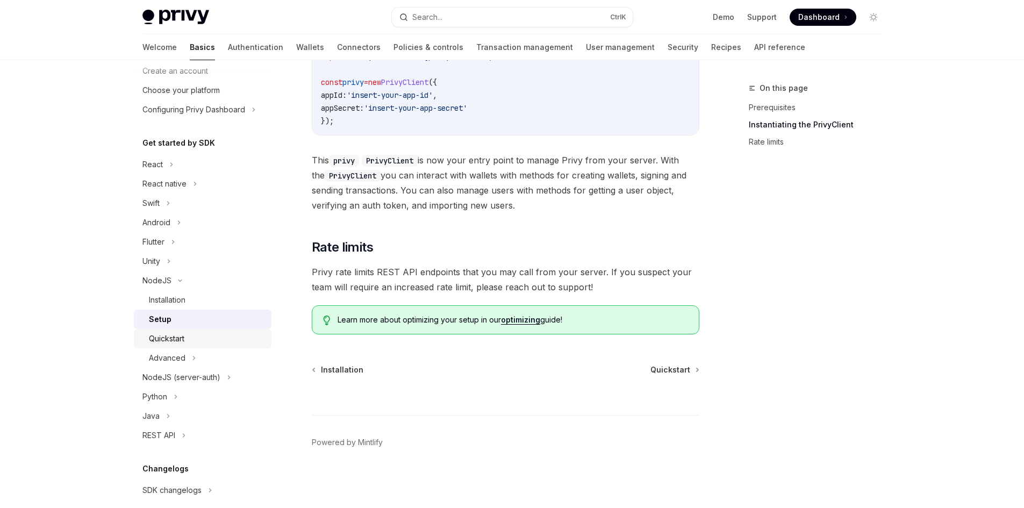
click at [182, 343] on div "Quickstart" at bounding box center [166, 338] width 35 height 13
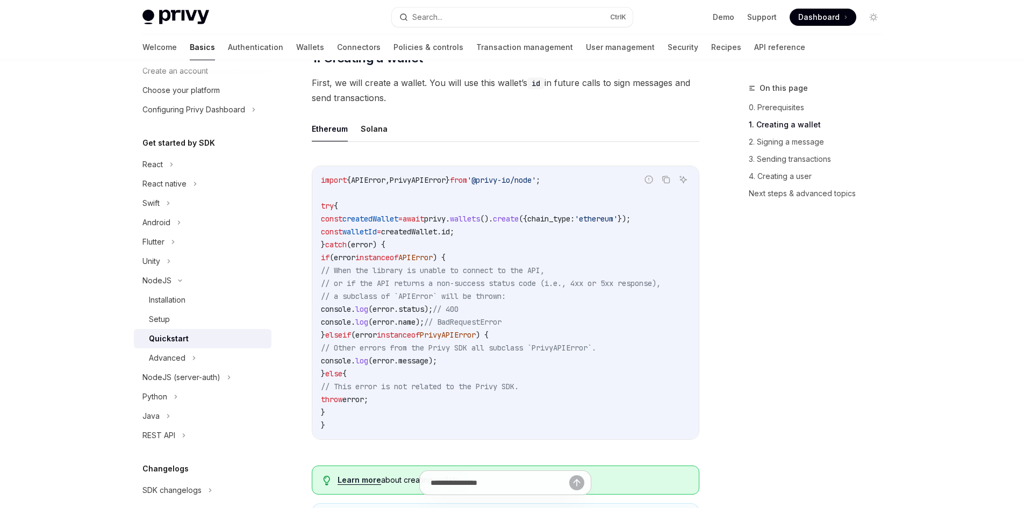
scroll to position [215, 0]
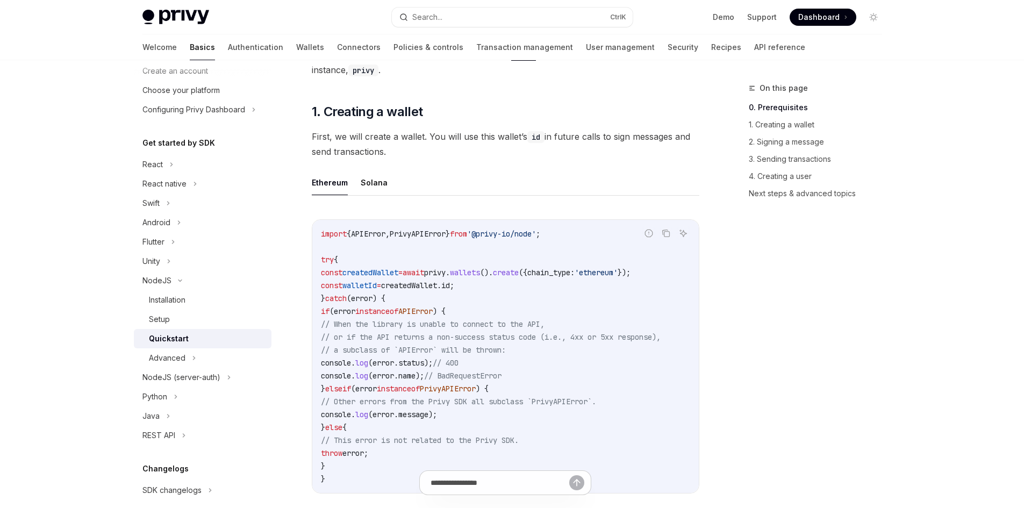
drag, startPoint x: 393, startPoint y: 148, endPoint x: 332, endPoint y: 136, distance: 62.5
click at [332, 136] on span "First, we will create a wallet. You will use this wallet’s id in future calls t…" at bounding box center [506, 144] width 388 height 30
click at [450, 173] on ul "Ethereum Solana" at bounding box center [506, 183] width 388 height 26
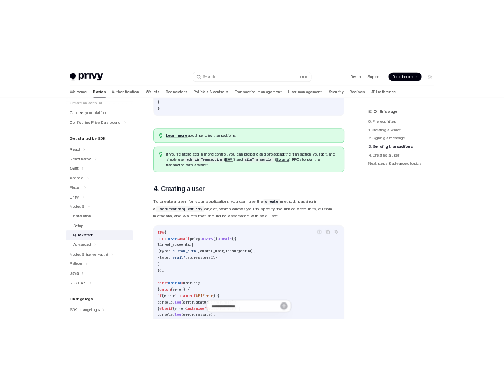
scroll to position [1774, 0]
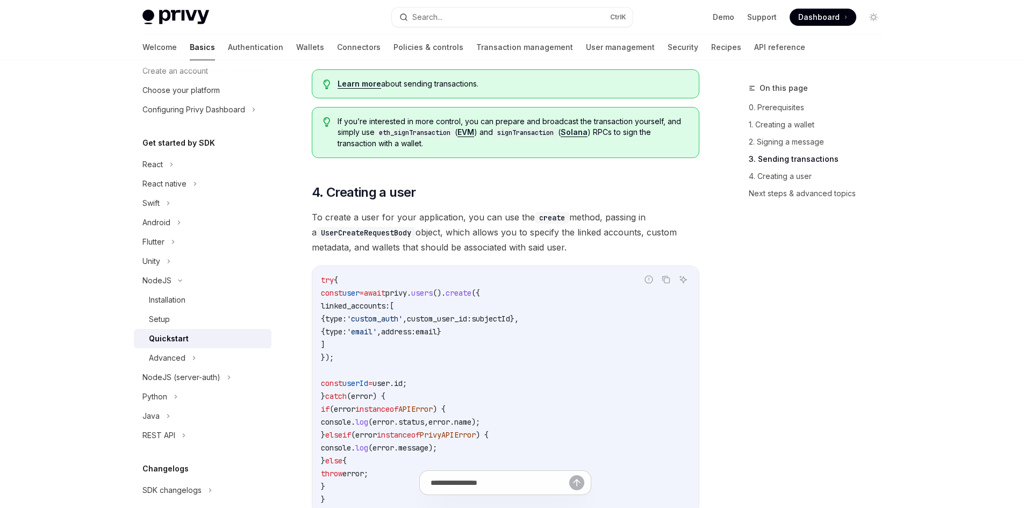
type textarea "*"
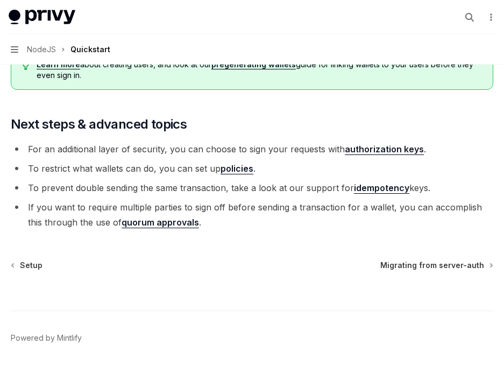
scroll to position [2198, 0]
